Goal: Information Seeking & Learning: Learn about a topic

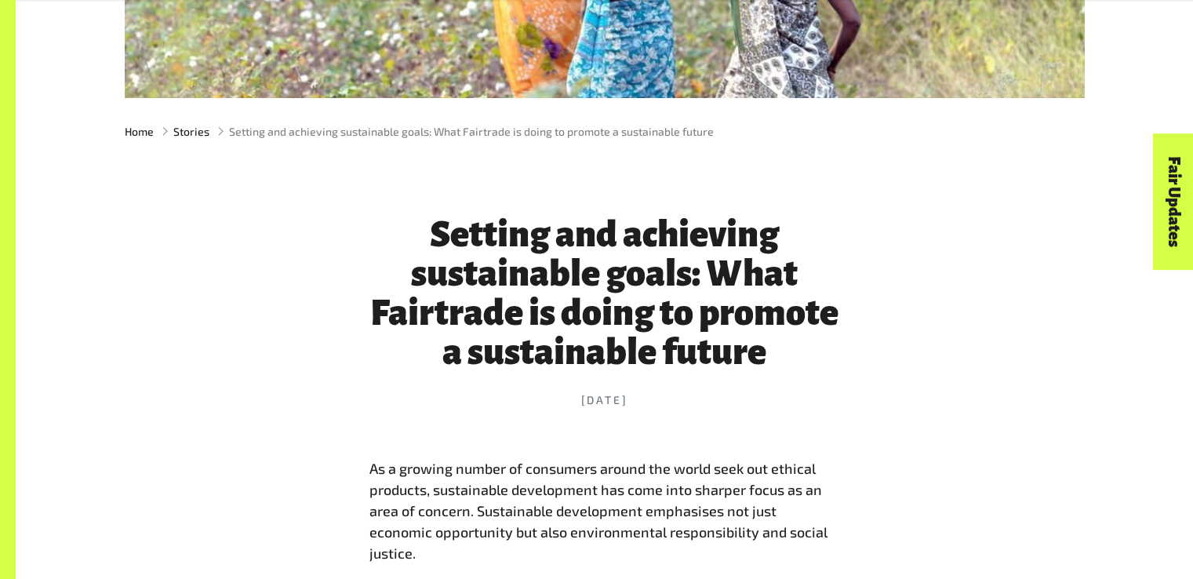
scroll to position [549, 0]
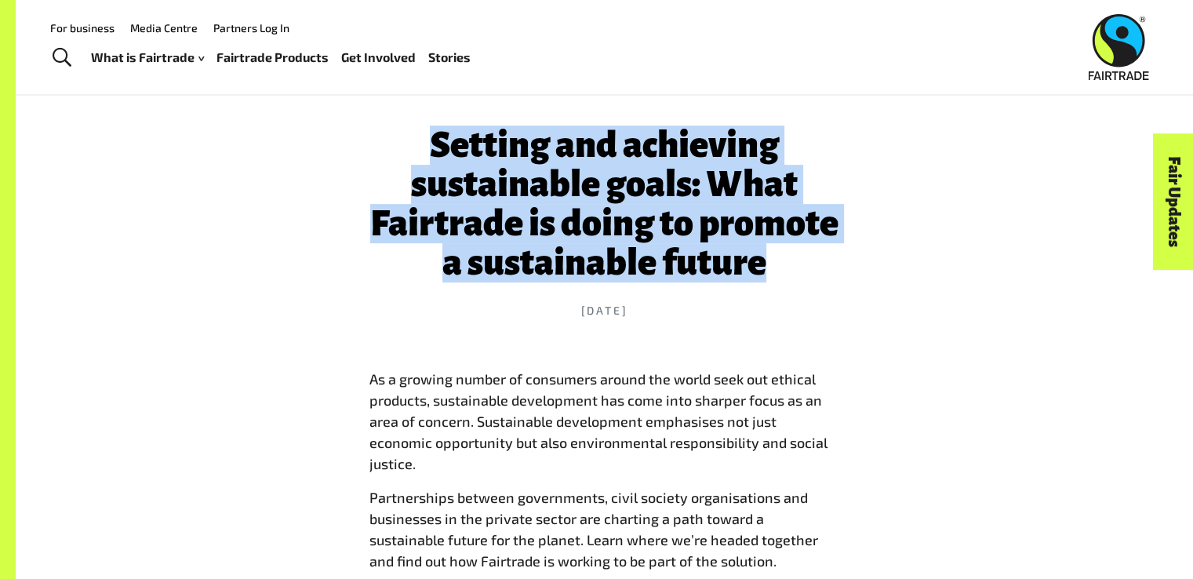
drag, startPoint x: 766, startPoint y: 273, endPoint x: 349, endPoint y: 159, distance: 432.1
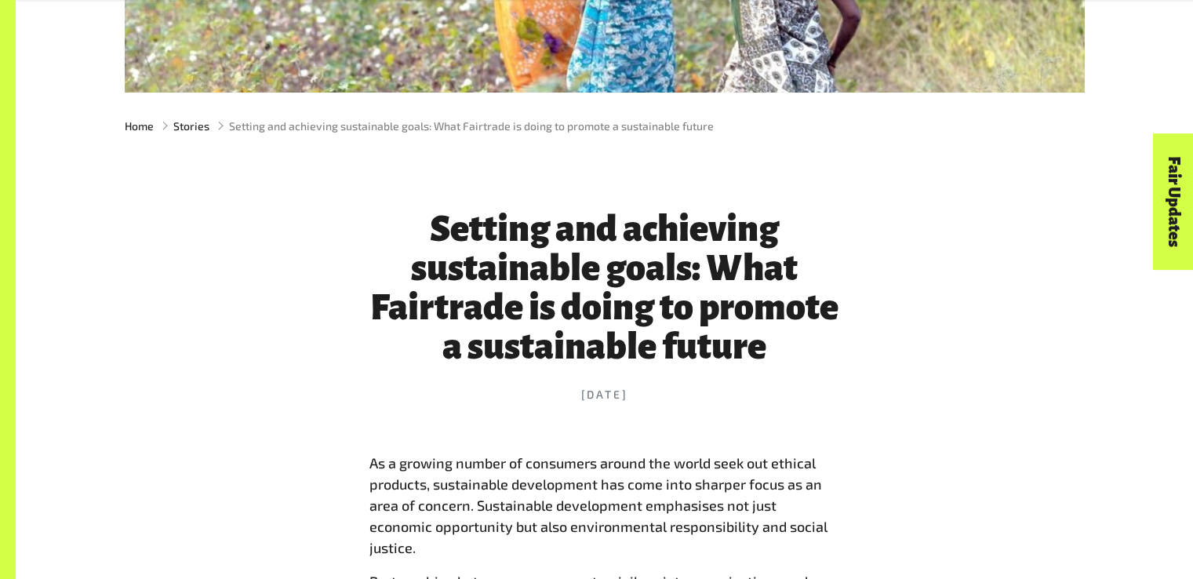
scroll to position [471, 0]
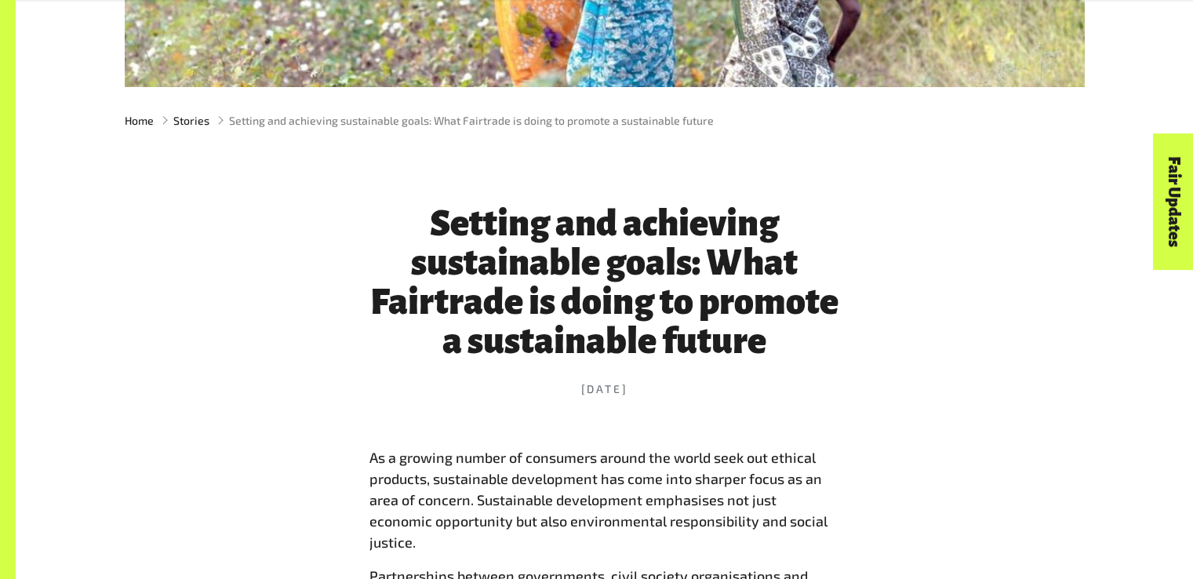
drag, startPoint x: 426, startPoint y: 373, endPoint x: 627, endPoint y: 305, distance: 211.9
click at [673, 349] on h1 "Setting and achieving sustainable goals: What Fairtrade is doing to promote a s…" at bounding box center [605, 282] width 471 height 157
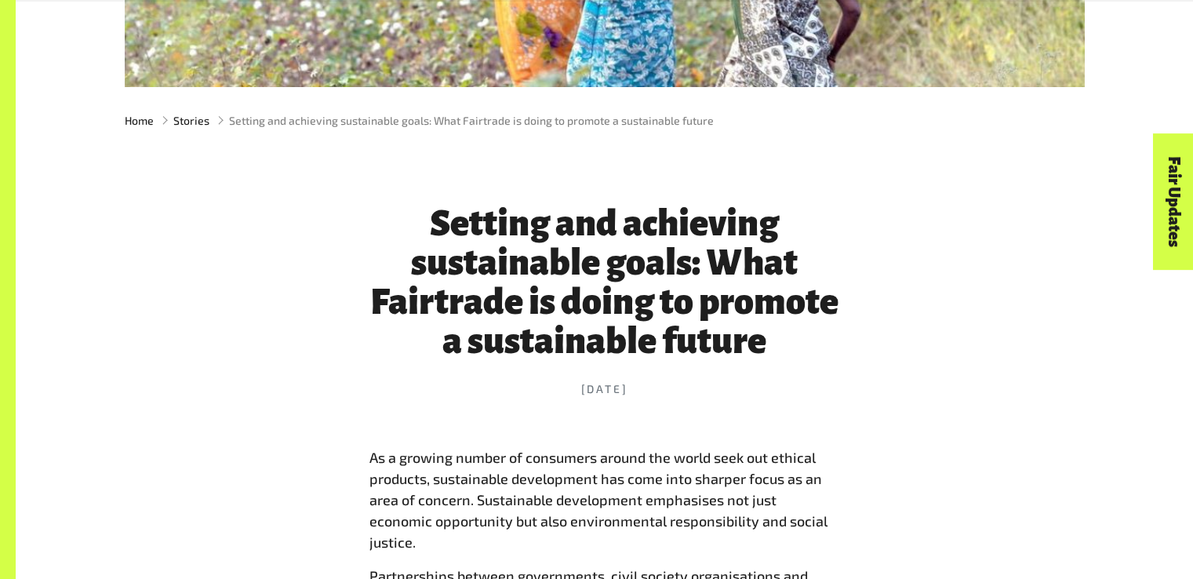
scroll to position [549, 0]
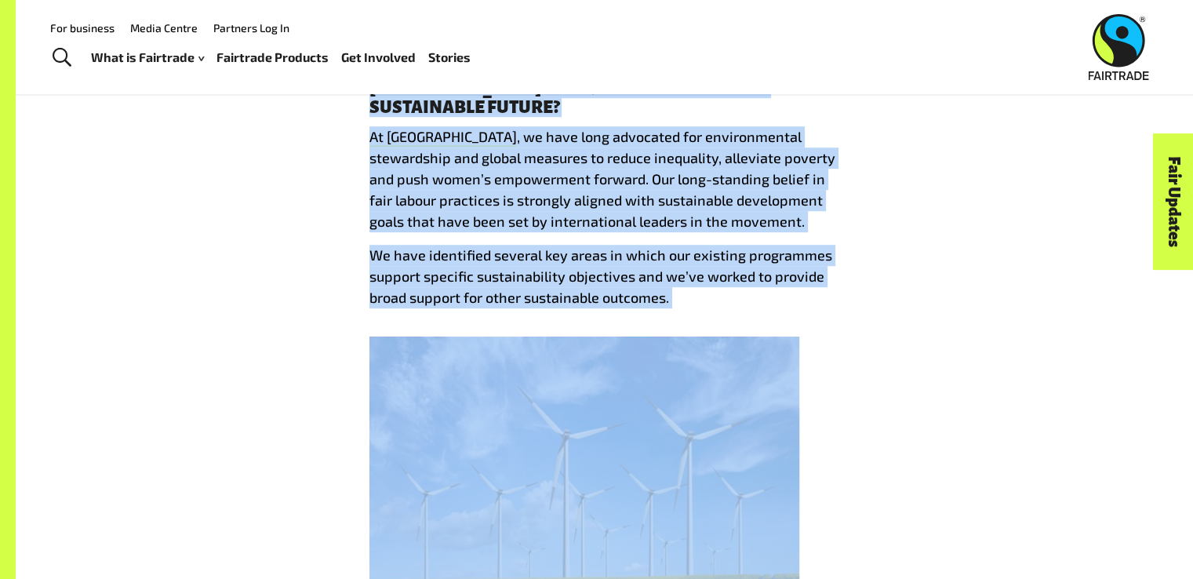
drag, startPoint x: 403, startPoint y: 136, endPoint x: 760, endPoint y: 470, distance: 488.5
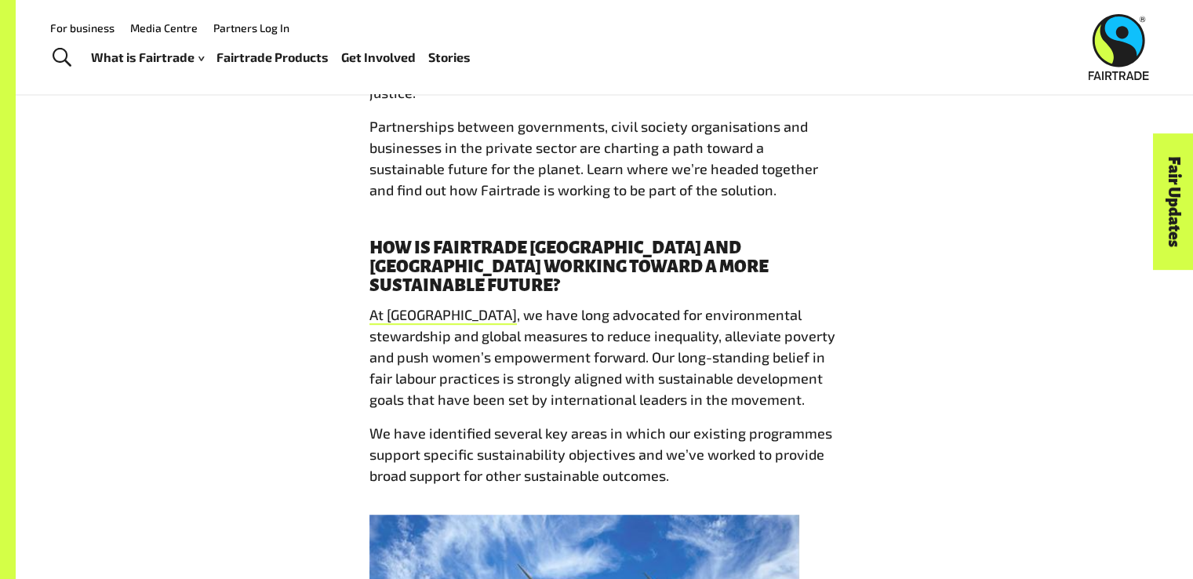
drag, startPoint x: 1040, startPoint y: 377, endPoint x: 1024, endPoint y: 406, distance: 33.0
drag, startPoint x: 1024, startPoint y: 406, endPoint x: 1013, endPoint y: 435, distance: 31.8
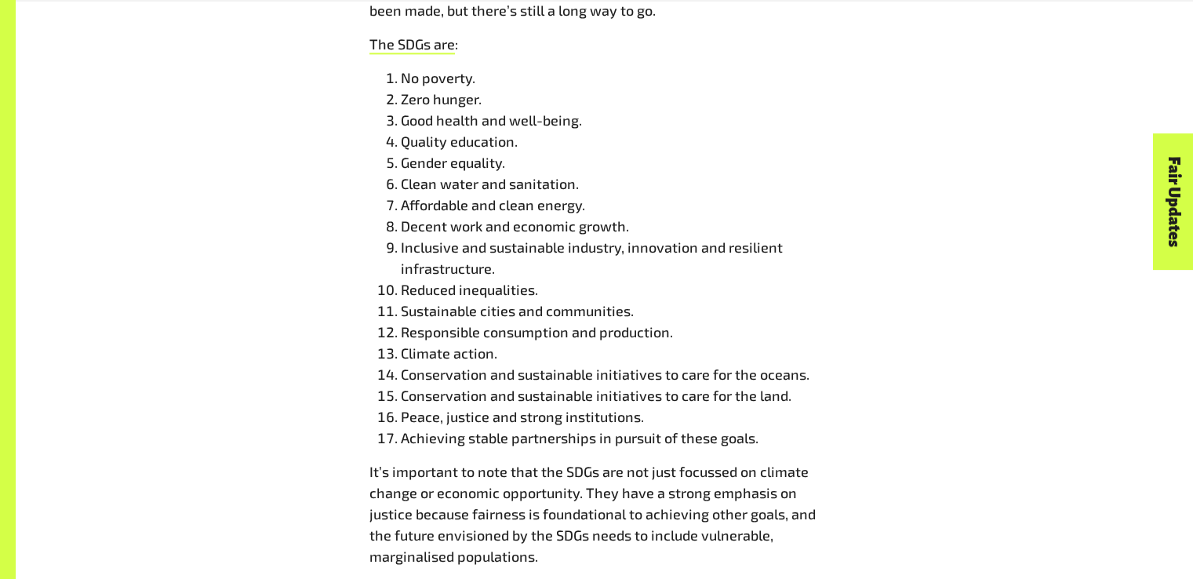
scroll to position [2411, 0]
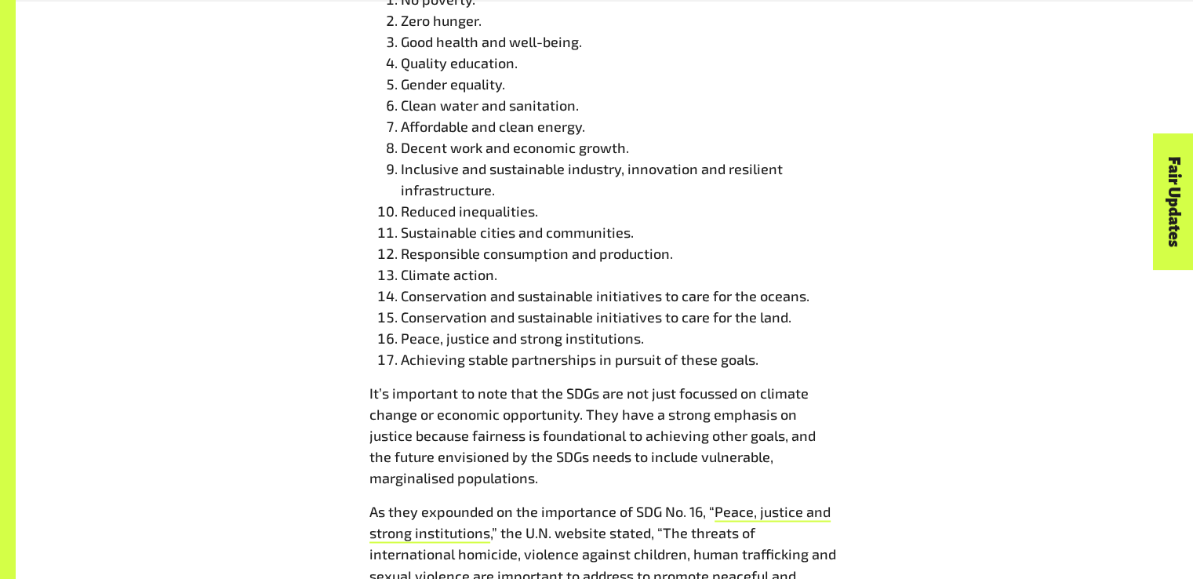
click at [970, 412] on div "Setting and achieving sustainable goals: What Fairtrade is doing to promote a s…" at bounding box center [604, 531] width 979 height 4637
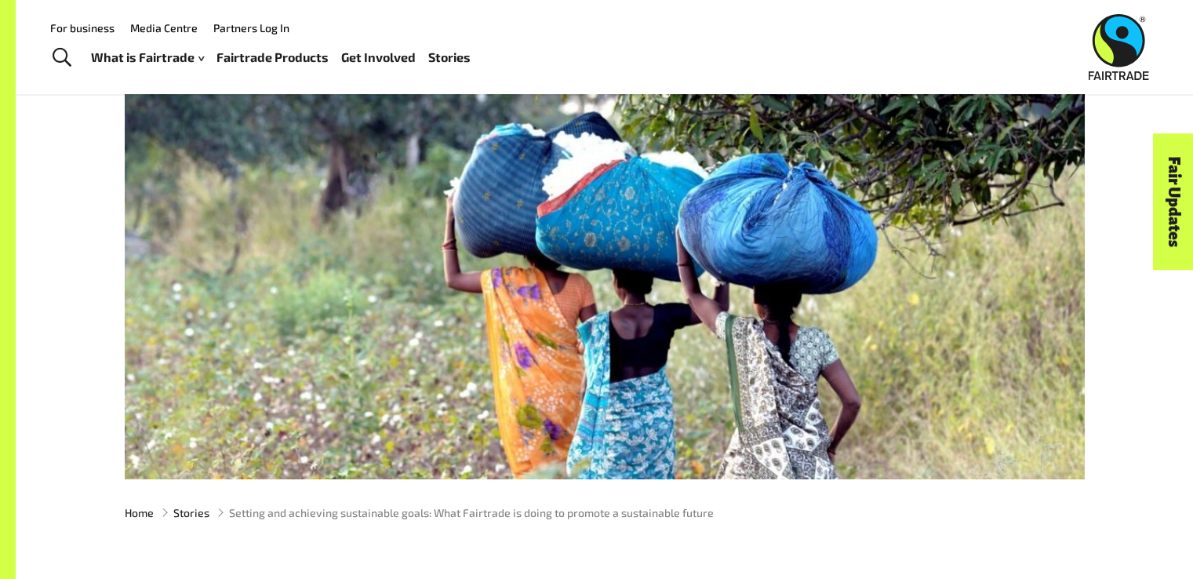
scroll to position [0, 0]
